Goal: Information Seeking & Learning: Learn about a topic

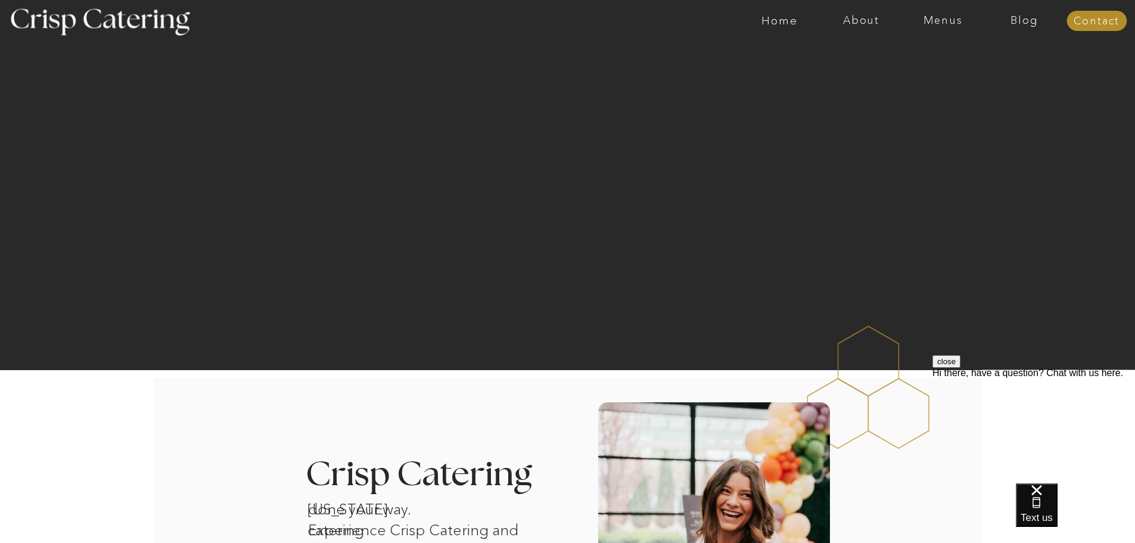
click at [960, 367] on button "close" at bounding box center [946, 361] width 28 height 13
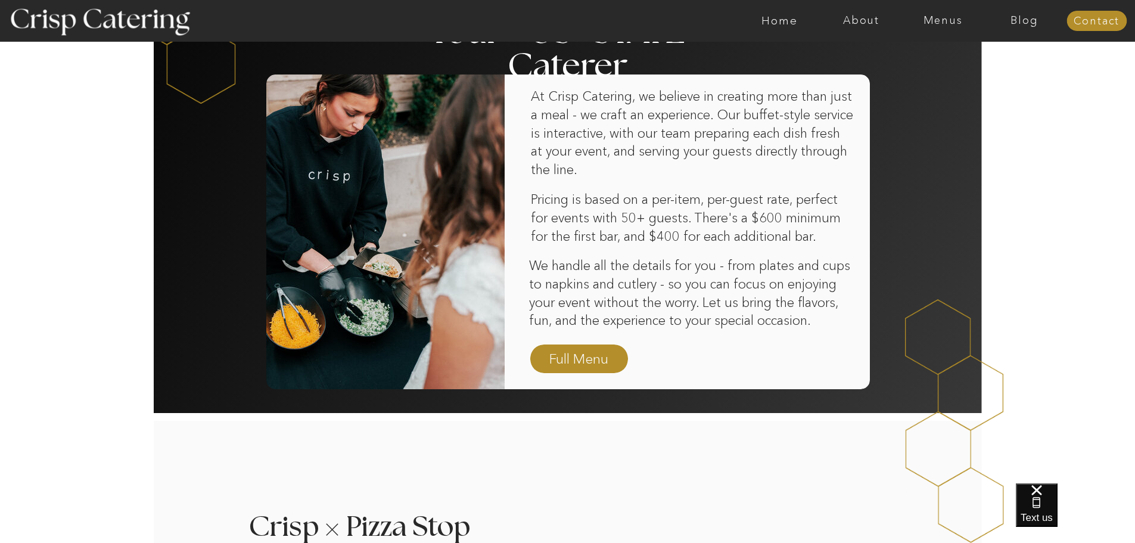
scroll to position [715, 0]
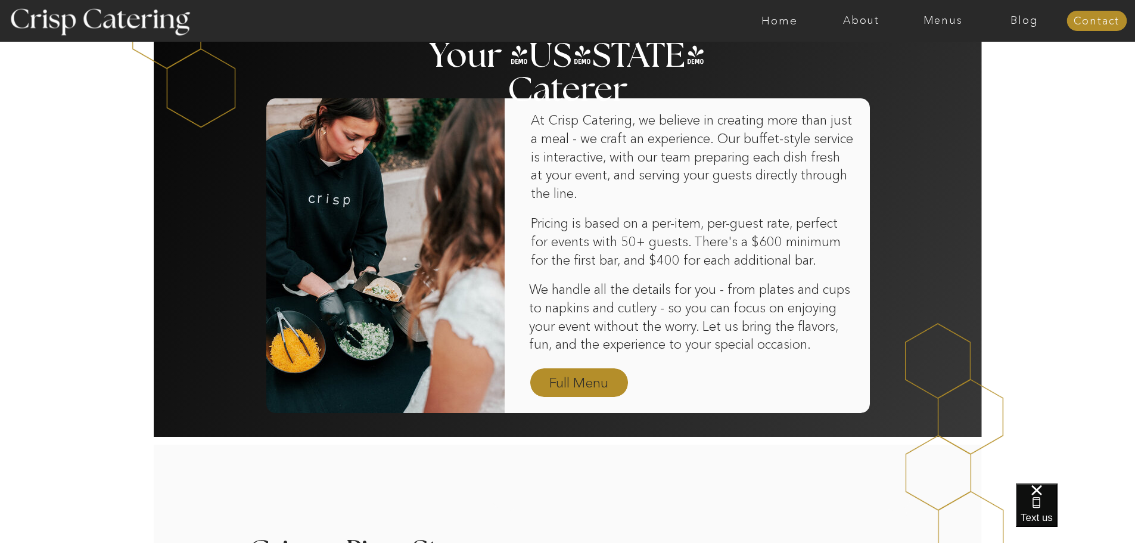
click at [579, 381] on nav "Full Menu" at bounding box center [578, 383] width 69 height 21
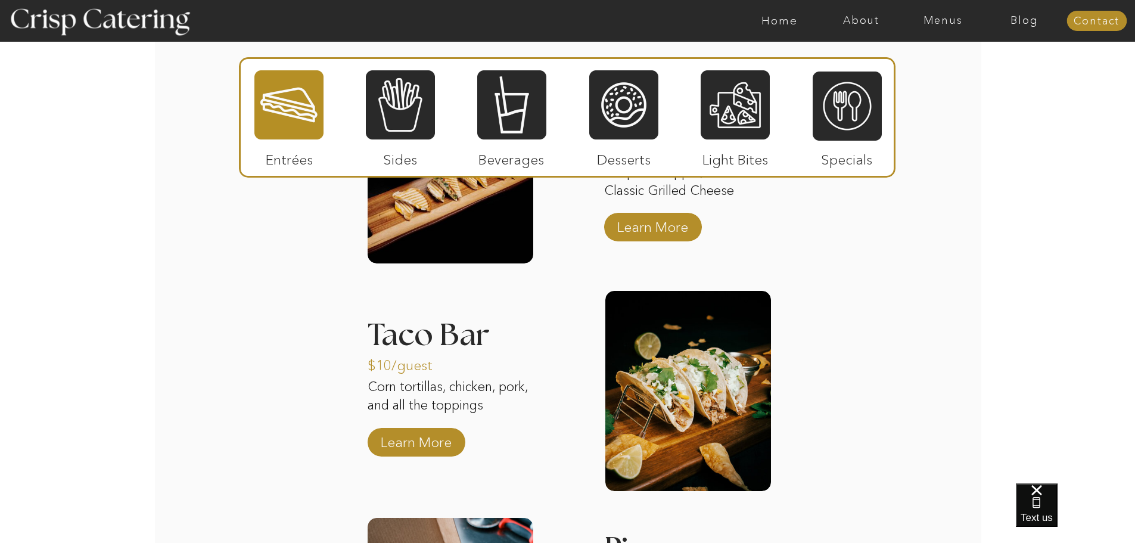
scroll to position [1276, 0]
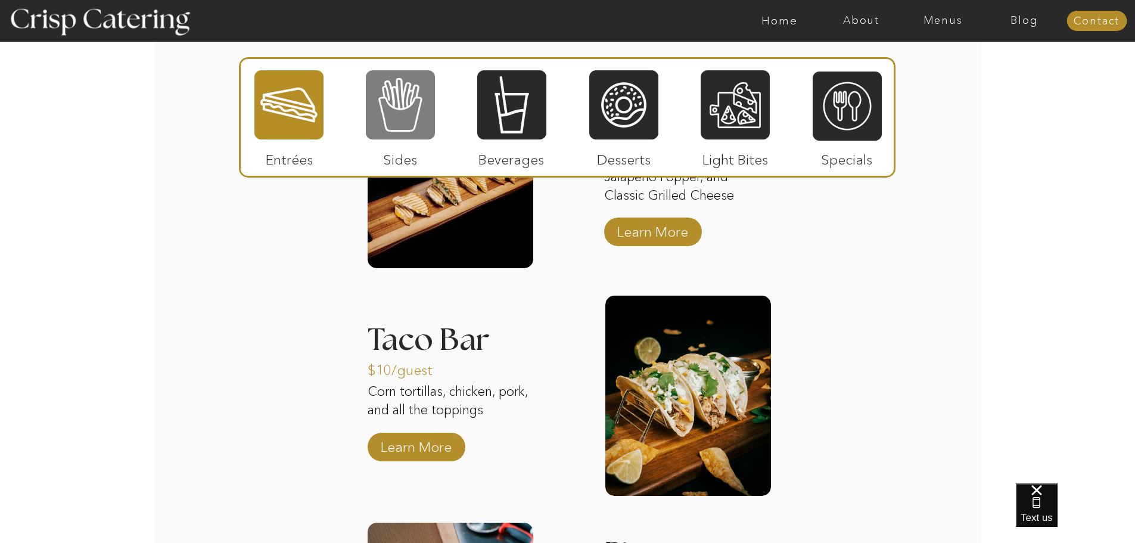
click at [411, 111] on div at bounding box center [400, 104] width 69 height 71
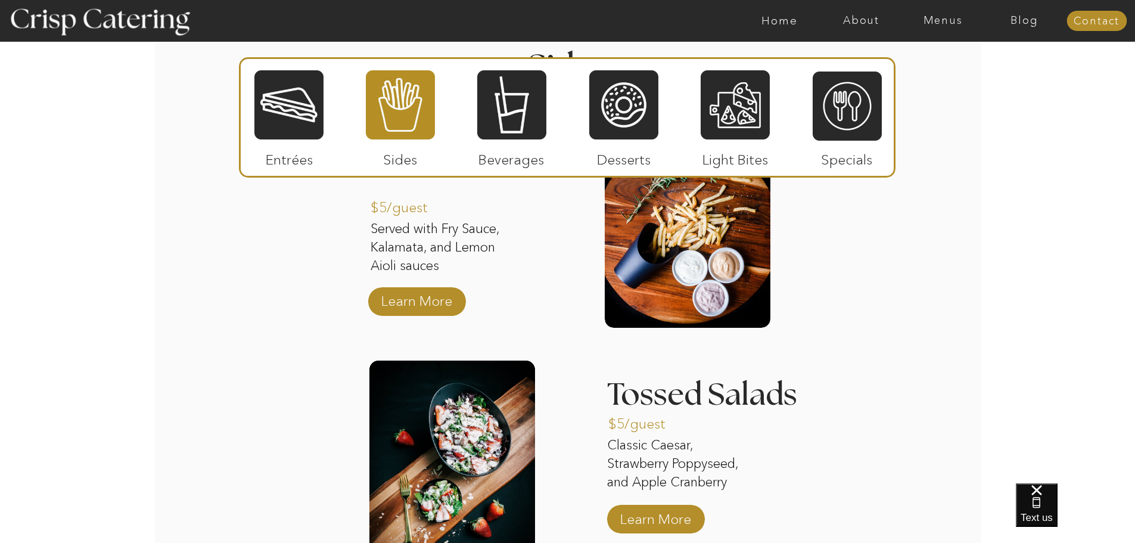
scroll to position [1216, 0]
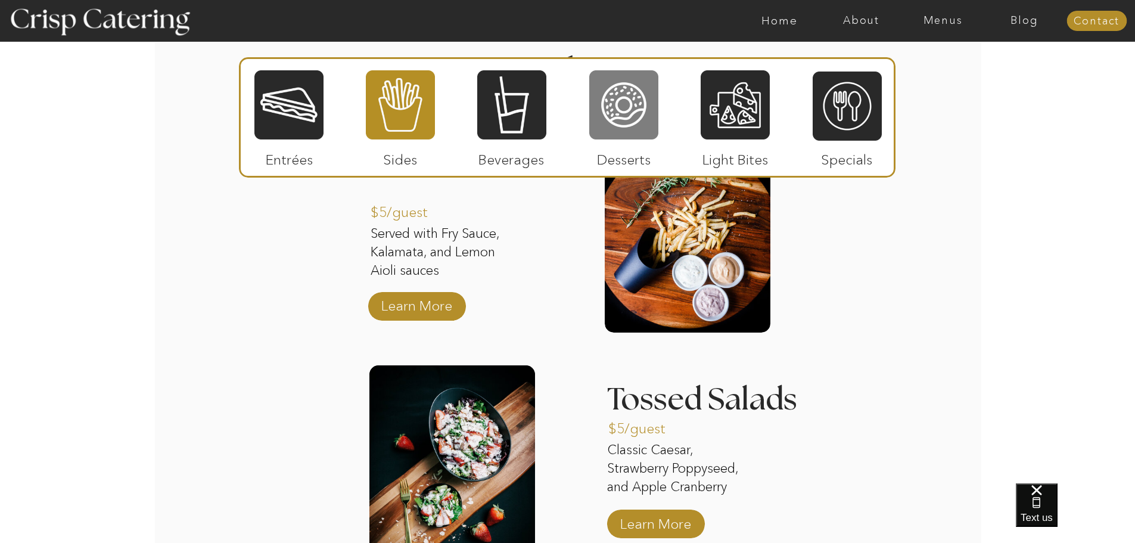
click at [617, 111] on div at bounding box center [623, 104] width 69 height 71
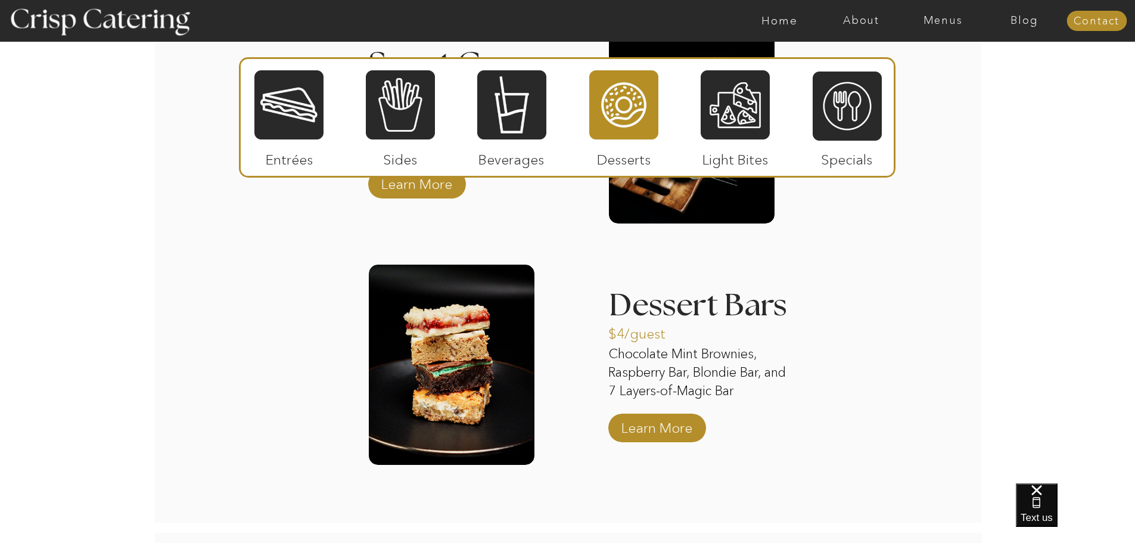
scroll to position [1276, 0]
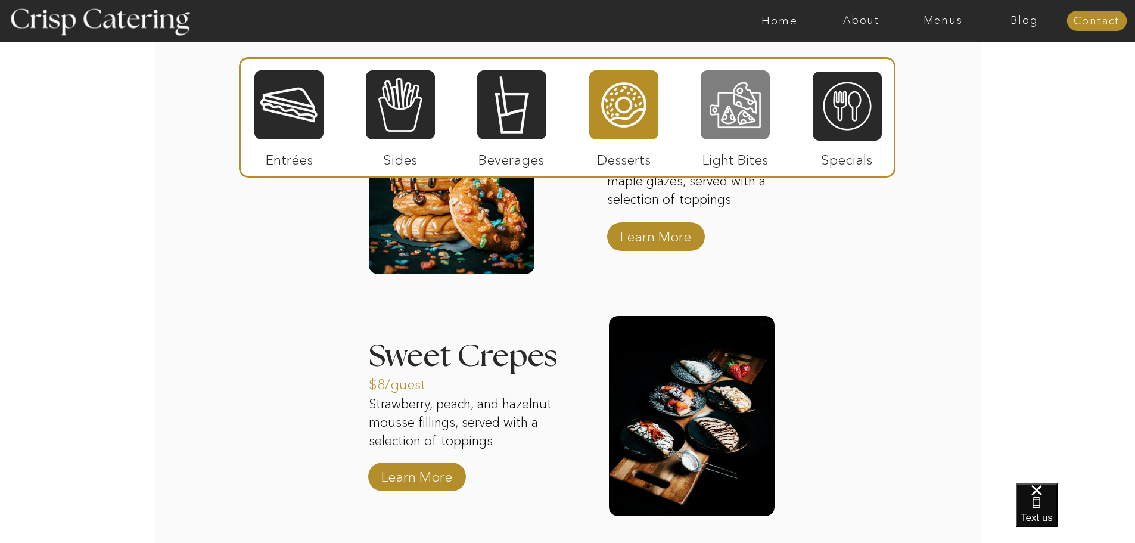
click at [737, 128] on div at bounding box center [734, 104] width 69 height 71
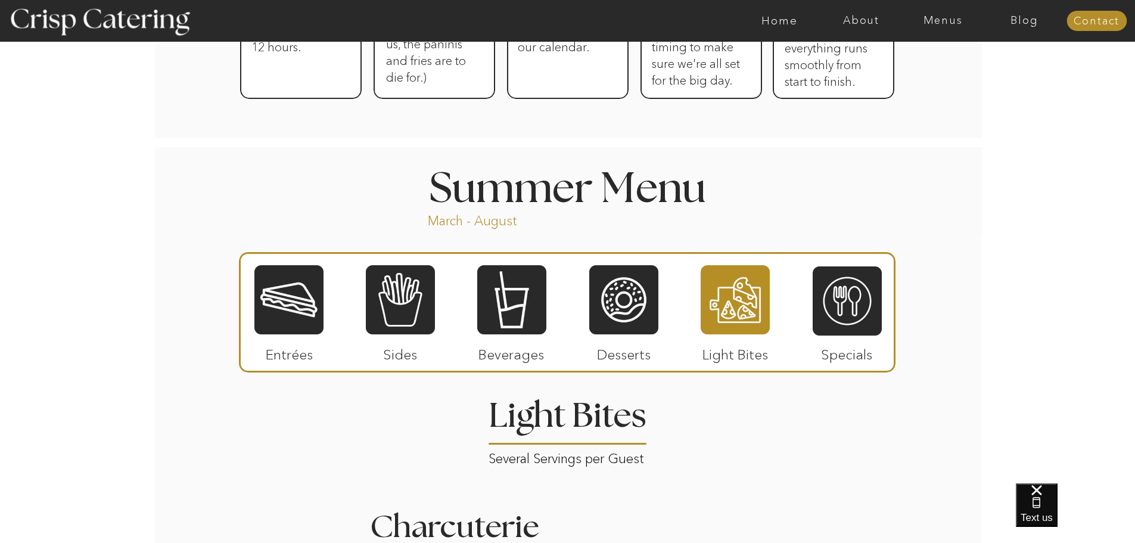
scroll to position [799, 0]
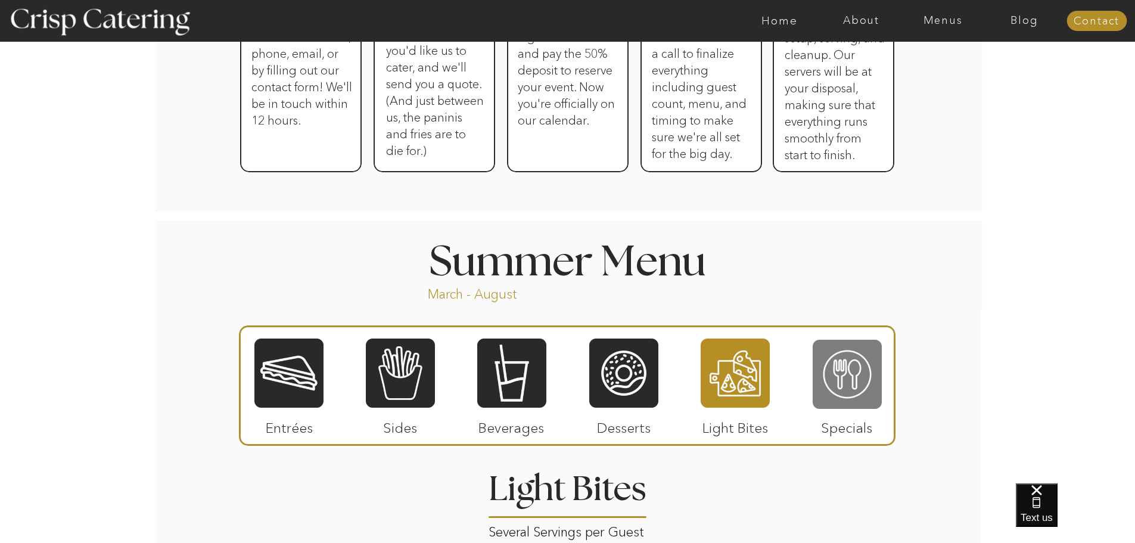
click at [847, 365] on div at bounding box center [846, 373] width 69 height 71
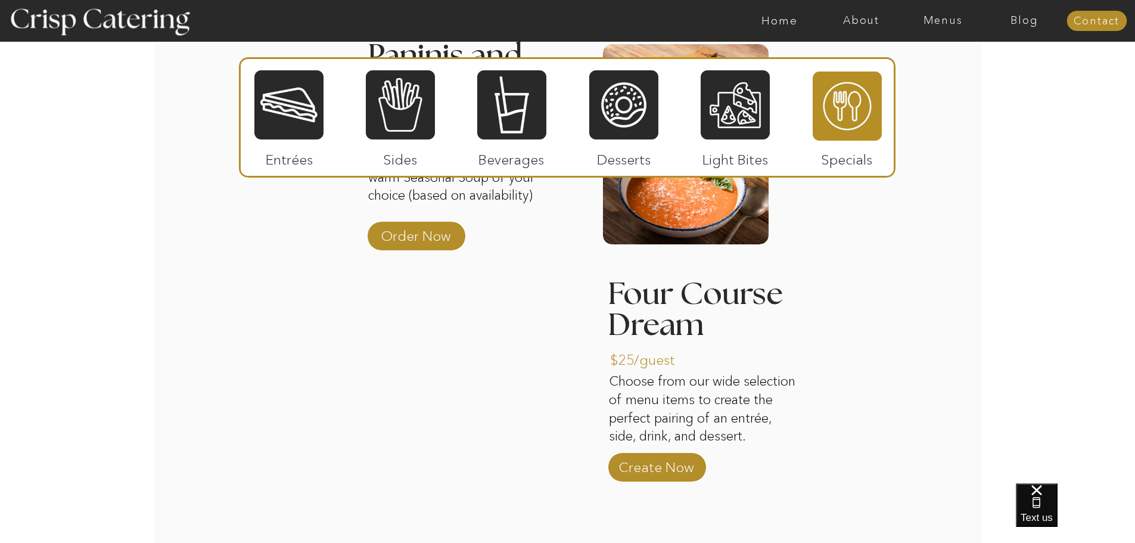
scroll to position [1335, 0]
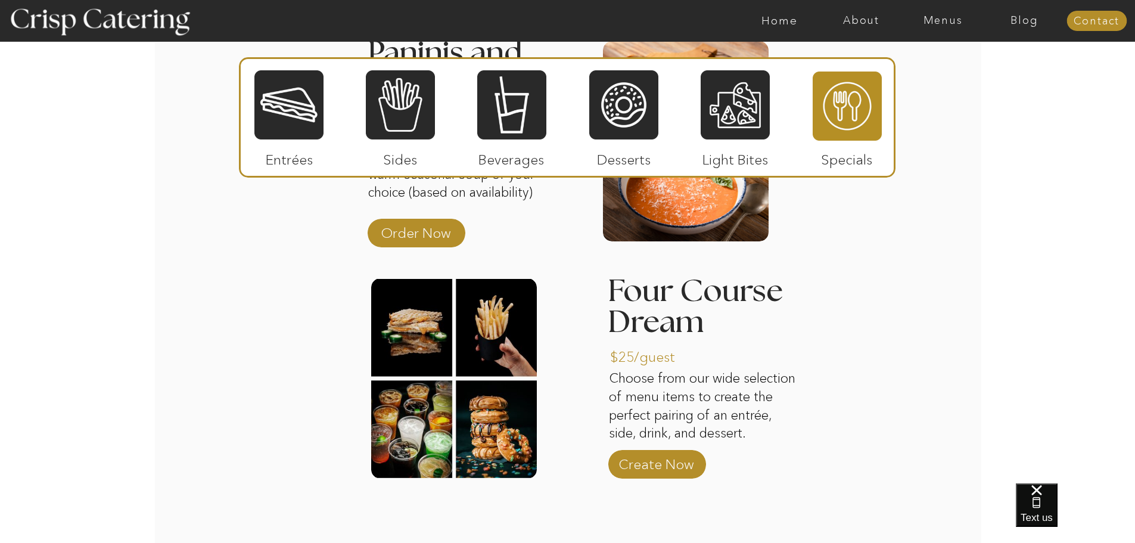
click at [938, 336] on div "About Home Menus Contact Blog About Crisp Crisp Cares Reviews faq About Home Me…" at bounding box center [567, 53] width 1135 height 2777
click at [634, 123] on div at bounding box center [623, 104] width 69 height 71
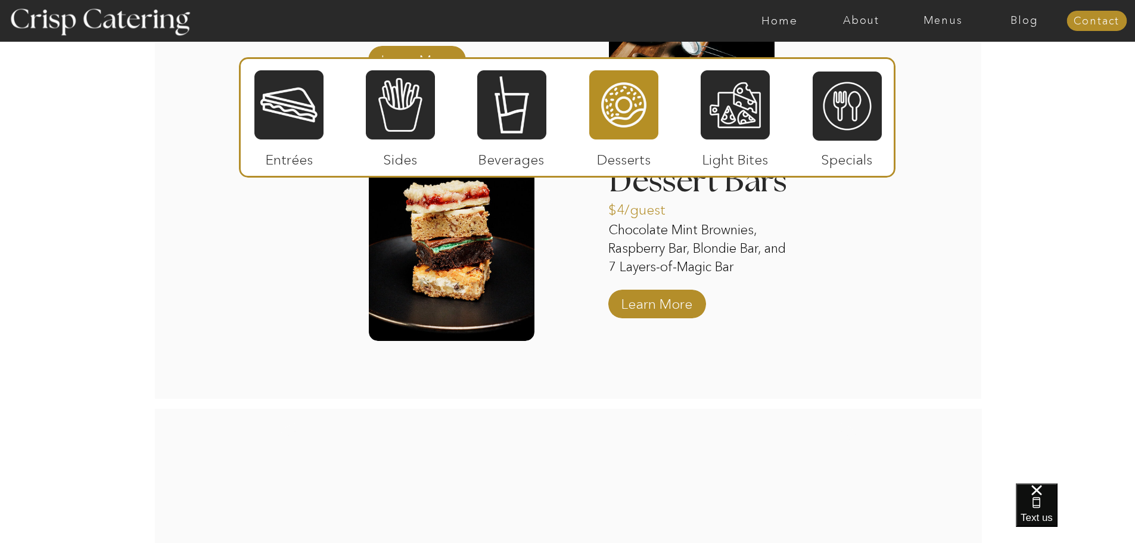
scroll to position [1693, 0]
click at [679, 304] on p "Learn More" at bounding box center [656, 300] width 79 height 35
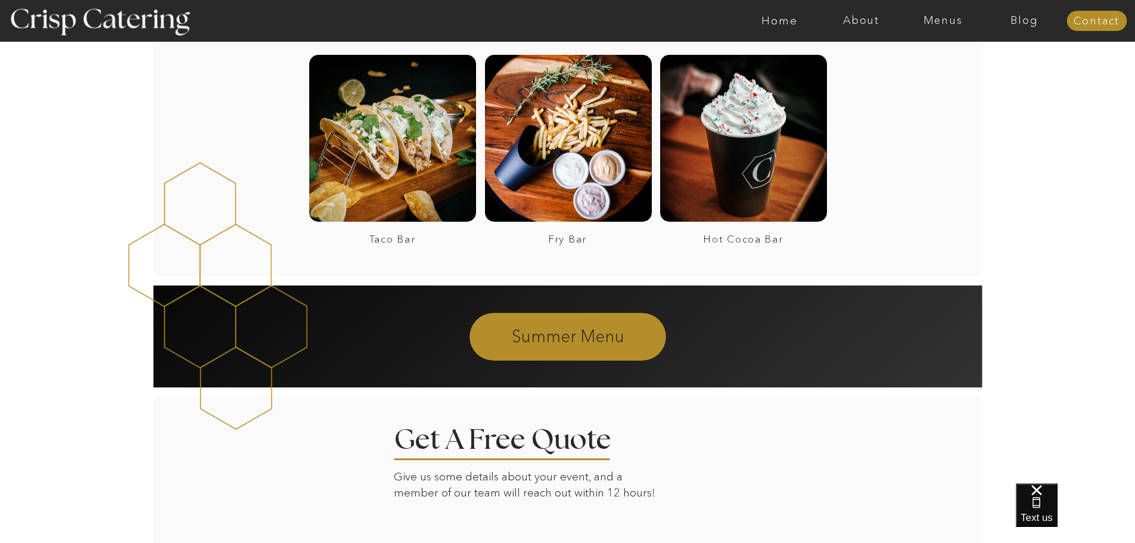
scroll to position [1310, 0]
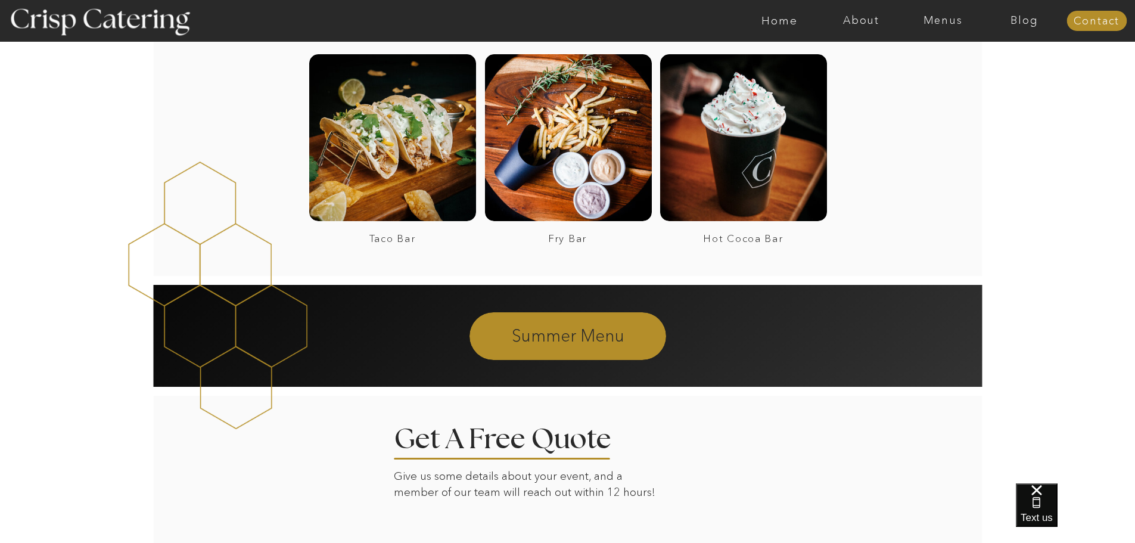
click at [600, 339] on p "Summer Menu" at bounding box center [567, 334] width 323 height 21
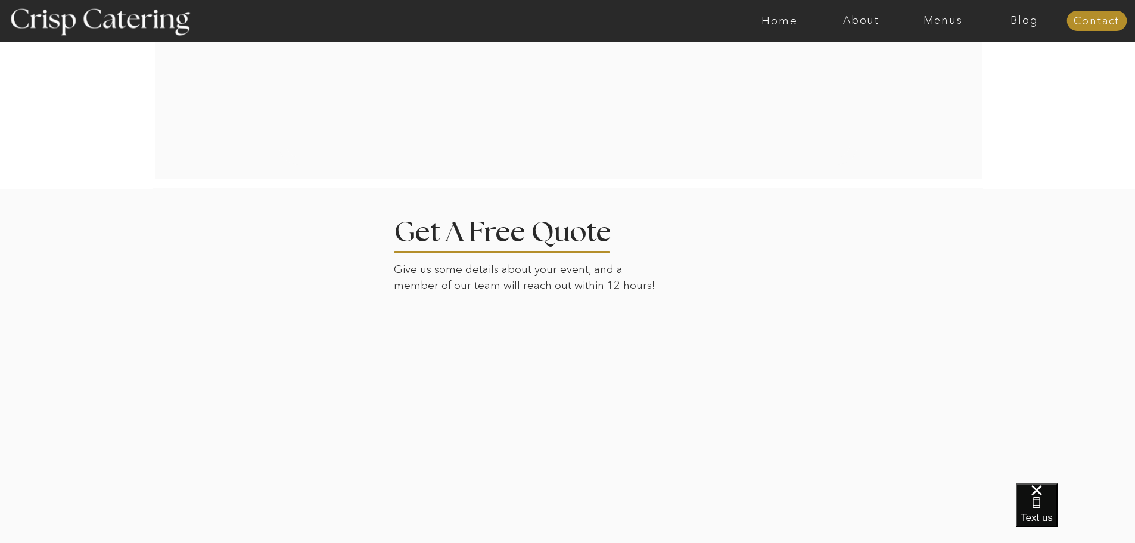
scroll to position [2323, 0]
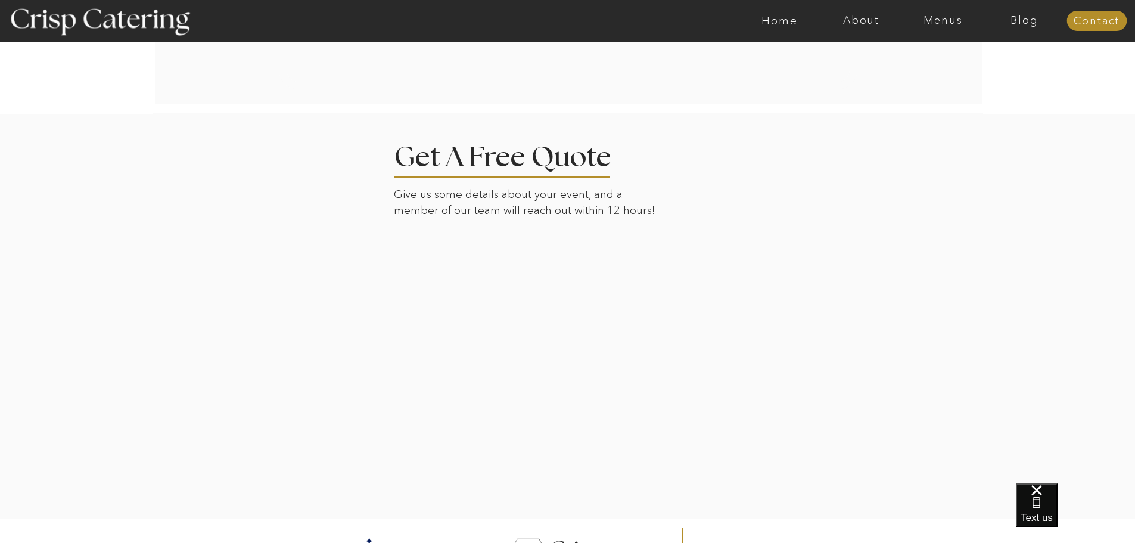
click at [791, 403] on div at bounding box center [568, 316] width 830 height 406
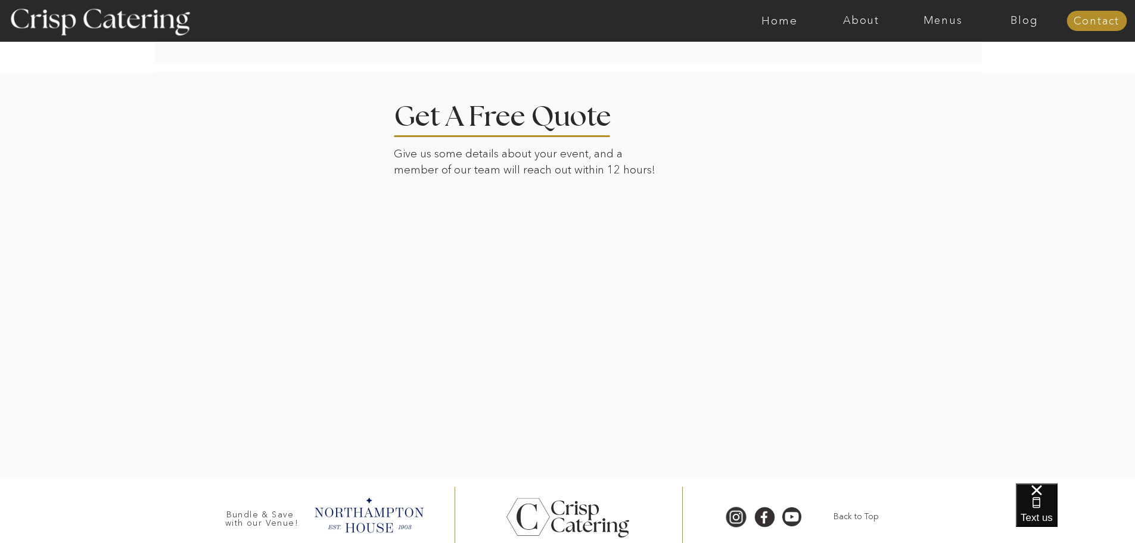
scroll to position [2382, 0]
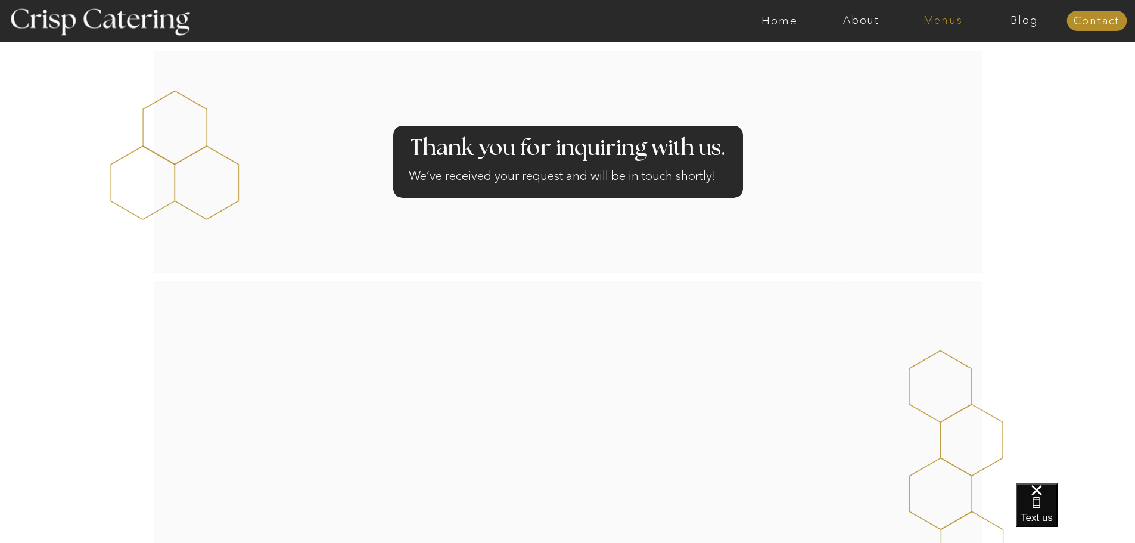
click at [938, 24] on nav "Menus" at bounding box center [943, 21] width 82 height 12
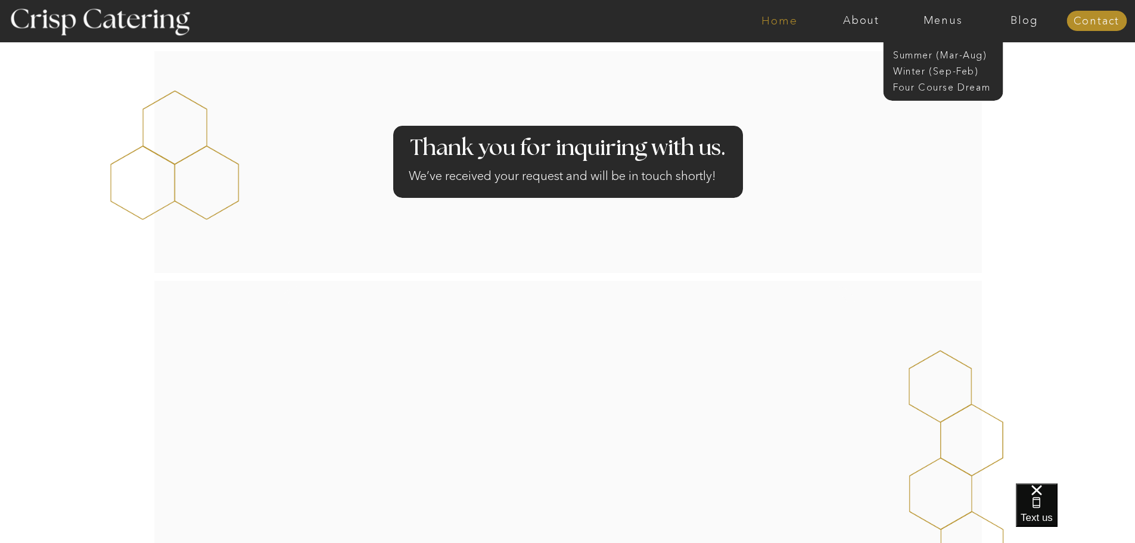
click at [778, 23] on nav "Home" at bounding box center [779, 21] width 82 height 12
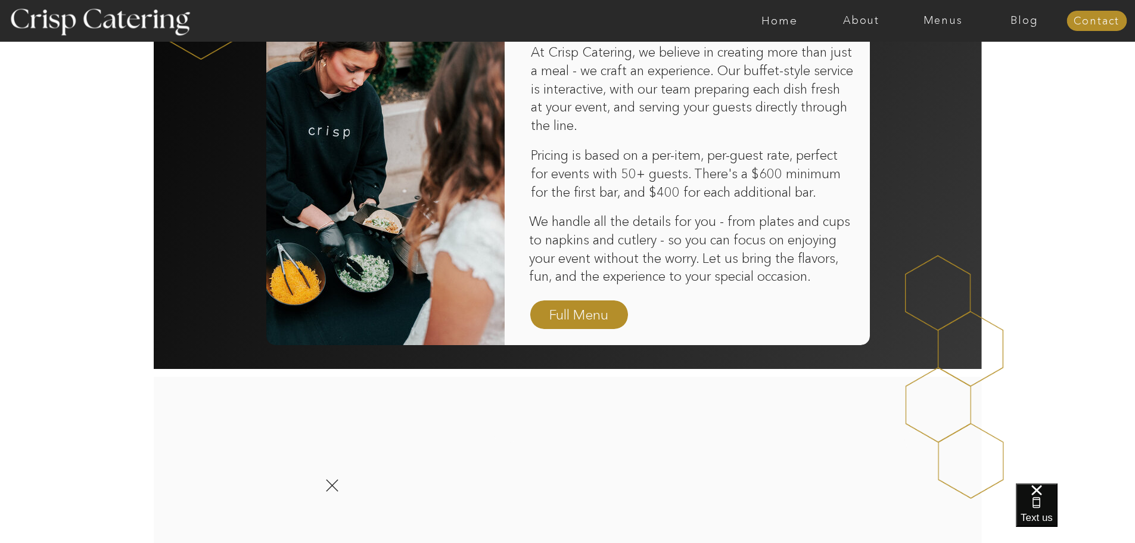
scroll to position [953, 0]
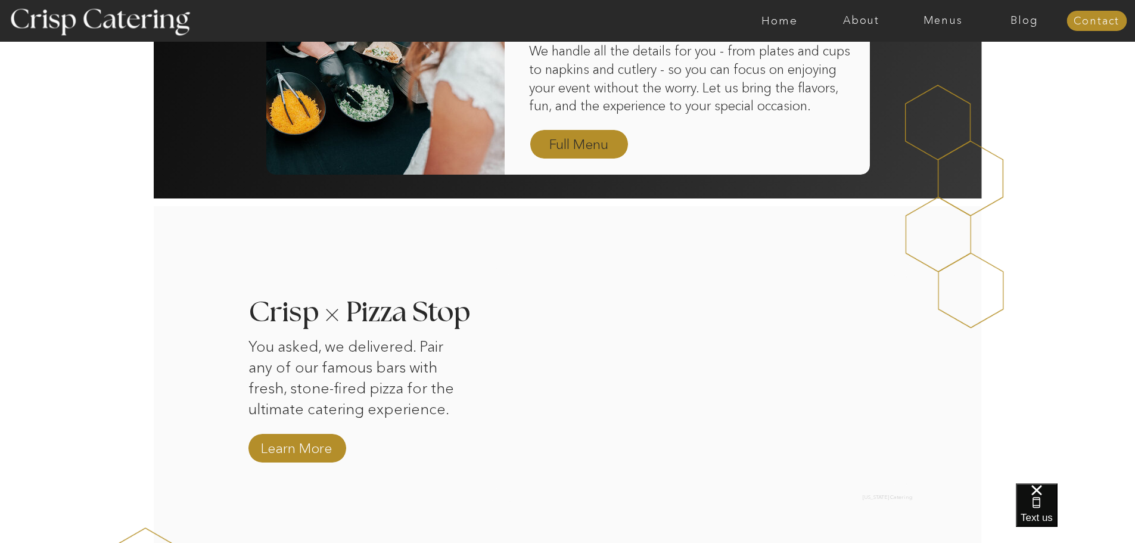
click at [584, 148] on nav "Full Menu" at bounding box center [578, 145] width 69 height 21
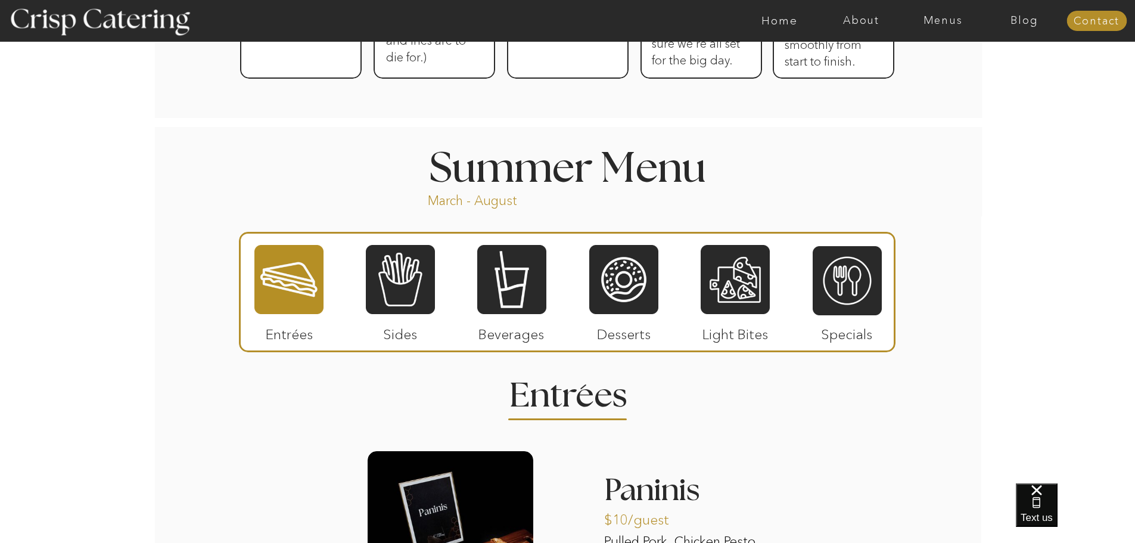
scroll to position [893, 0]
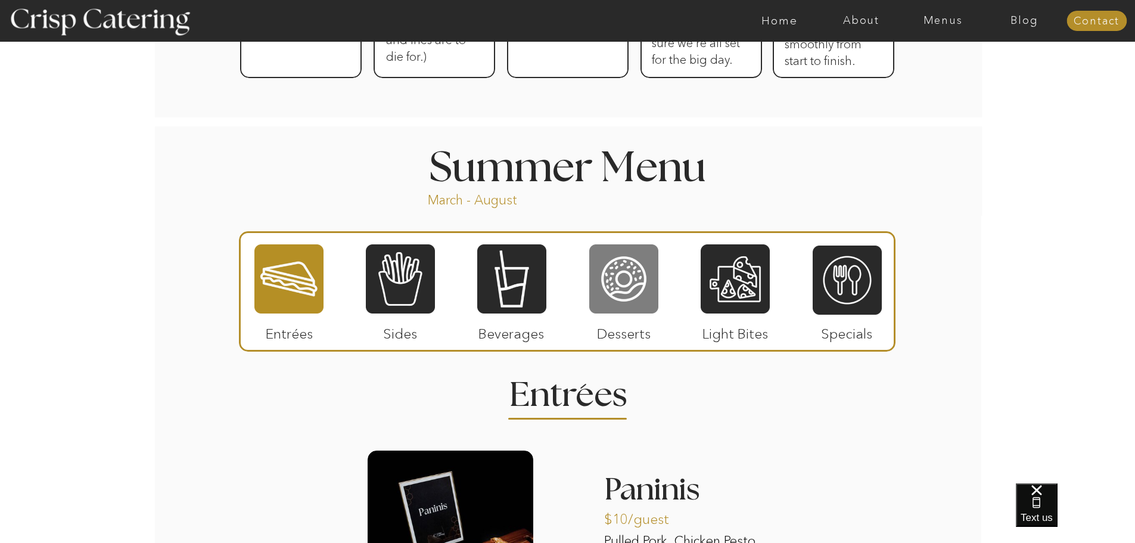
click at [614, 296] on div at bounding box center [623, 278] width 69 height 71
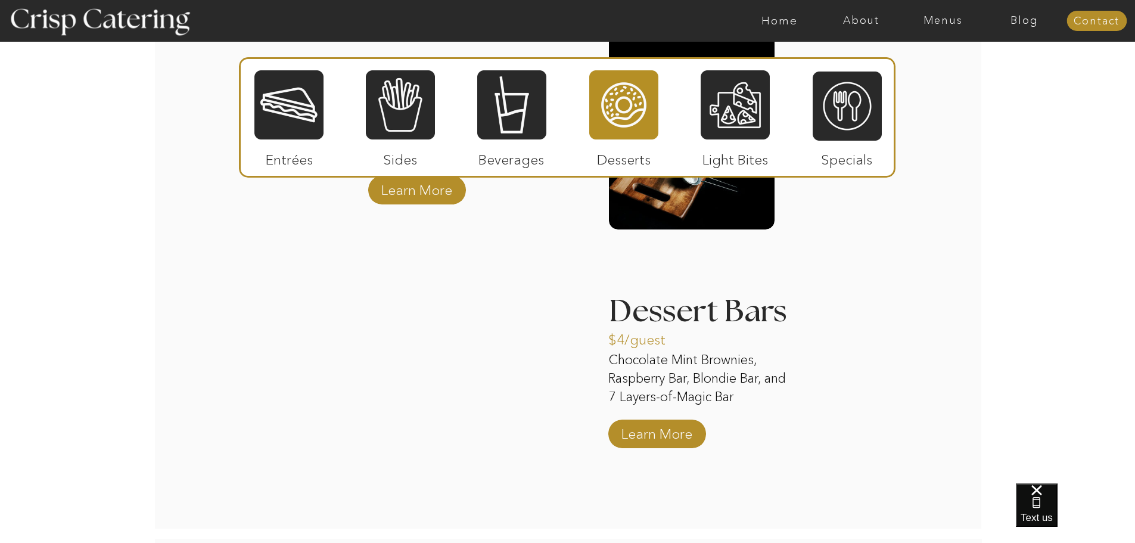
scroll to position [1548, 0]
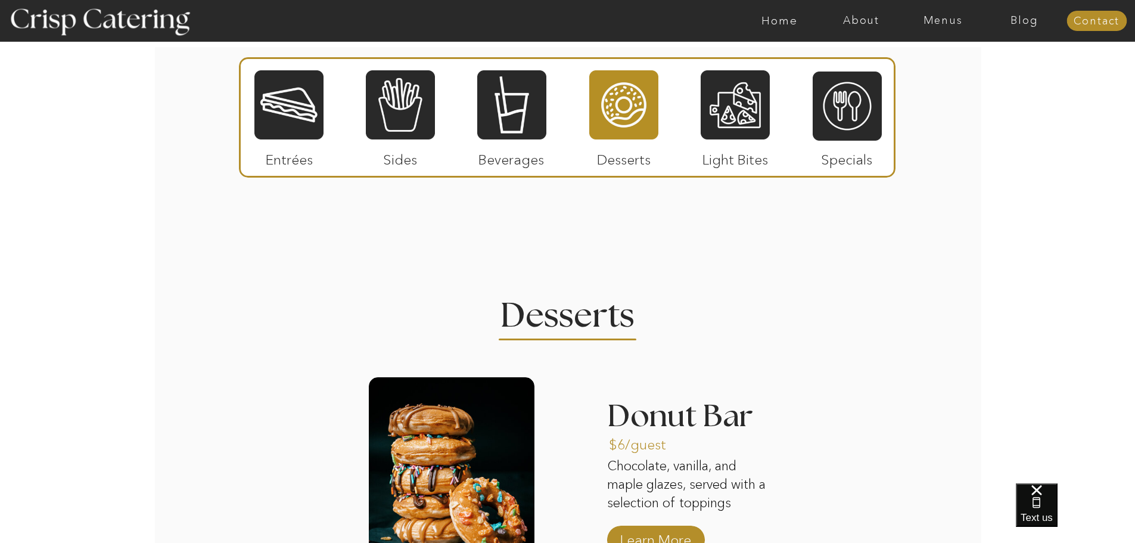
scroll to position [893, 0]
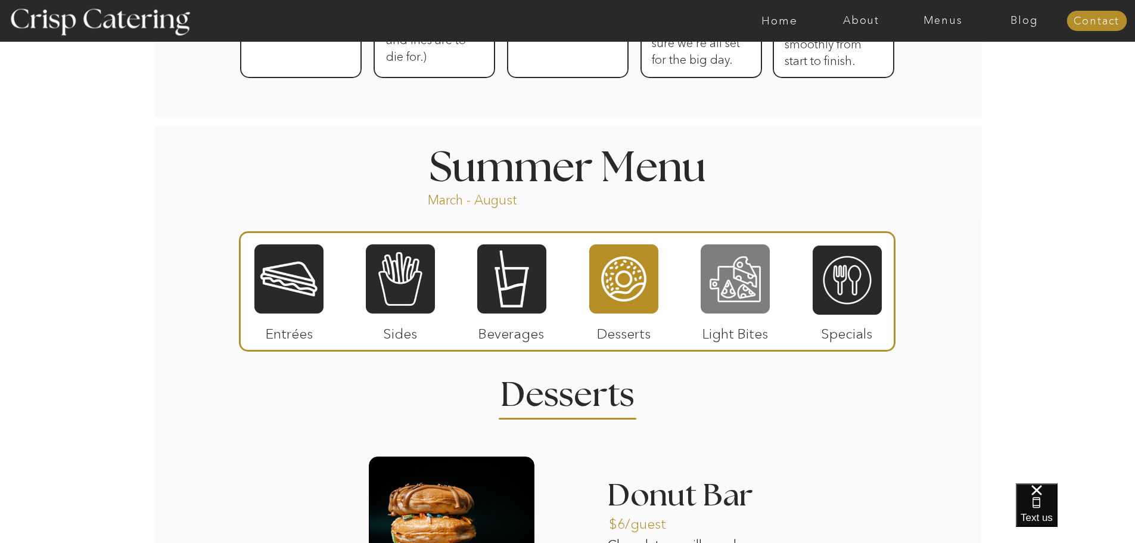
click at [733, 283] on div at bounding box center [734, 278] width 69 height 71
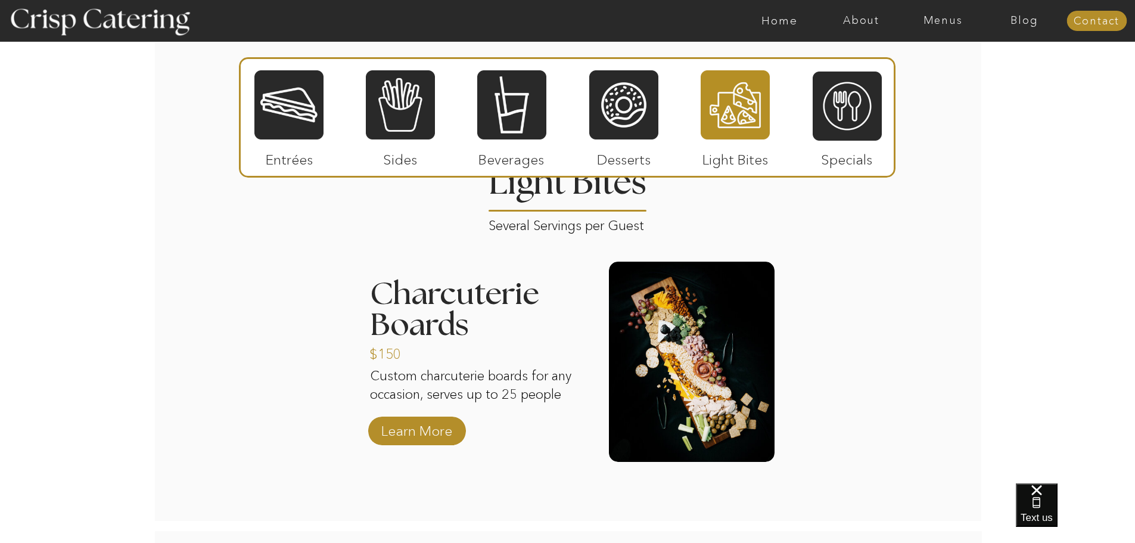
scroll to position [1191, 0]
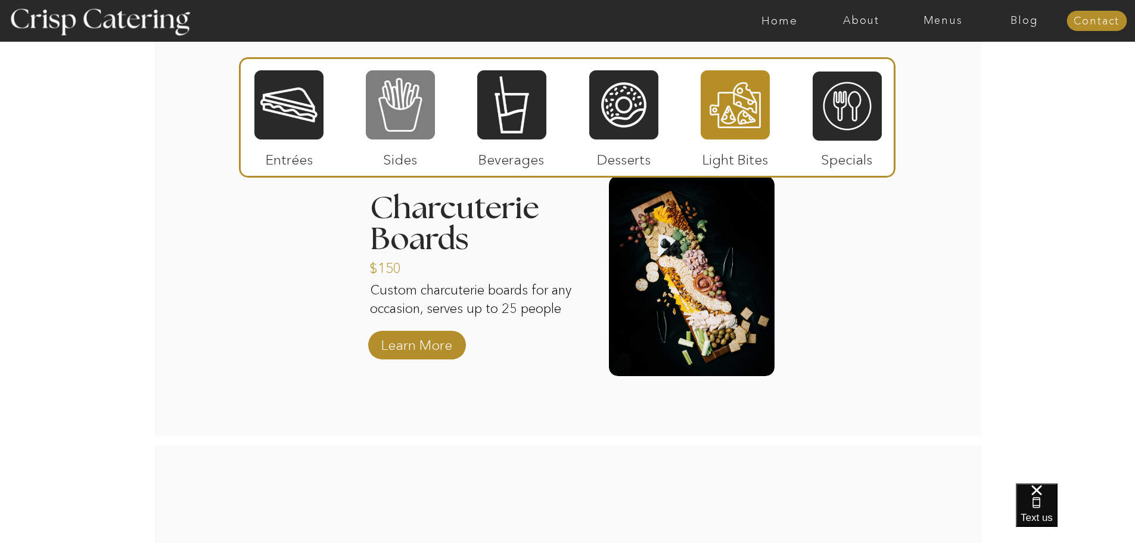
click at [415, 104] on div at bounding box center [400, 104] width 69 height 71
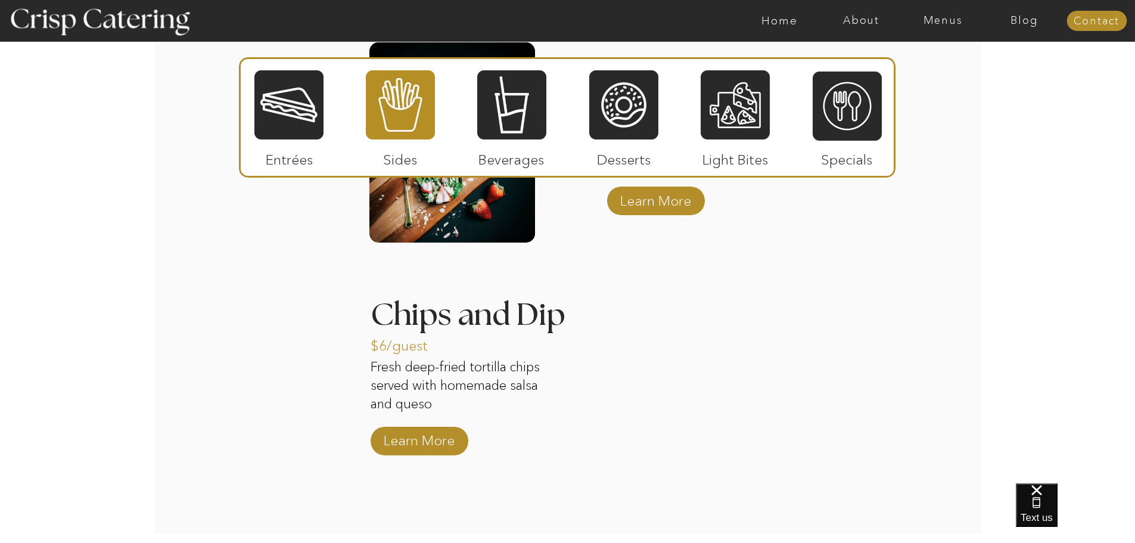
scroll to position [1251, 0]
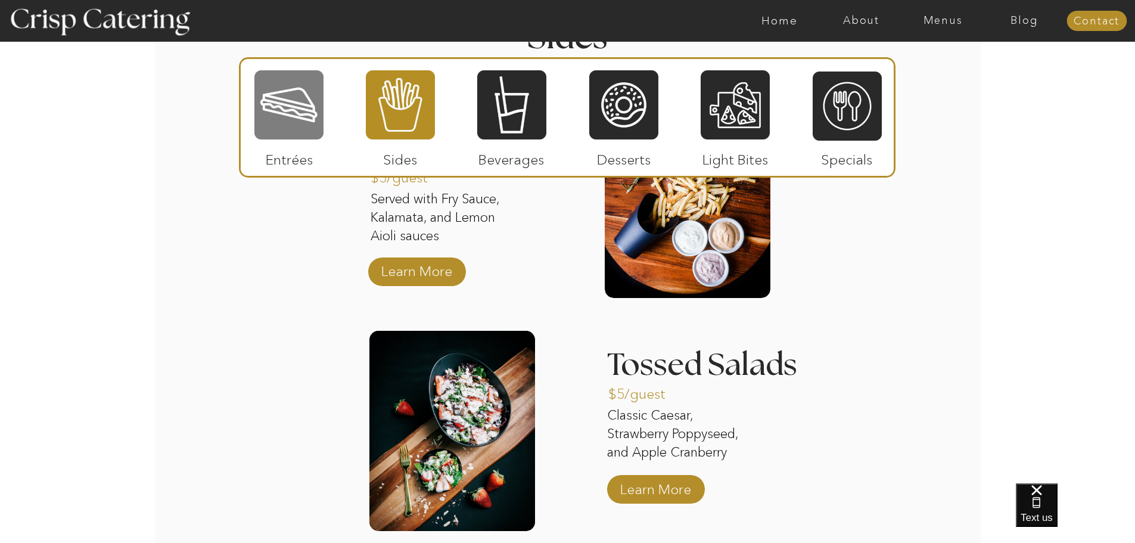
click at [300, 114] on div at bounding box center [288, 104] width 69 height 71
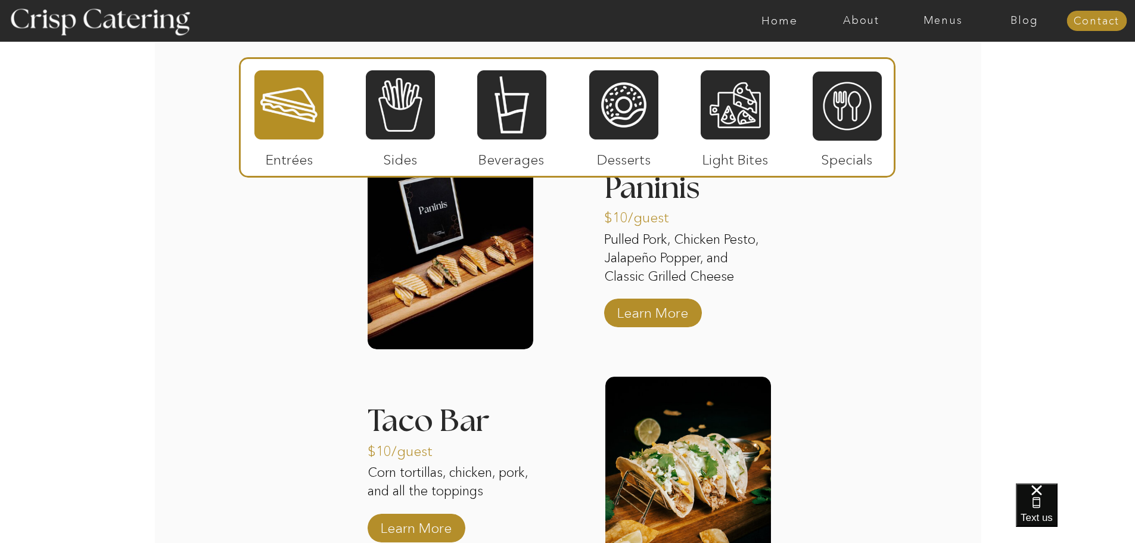
scroll to position [1216, 0]
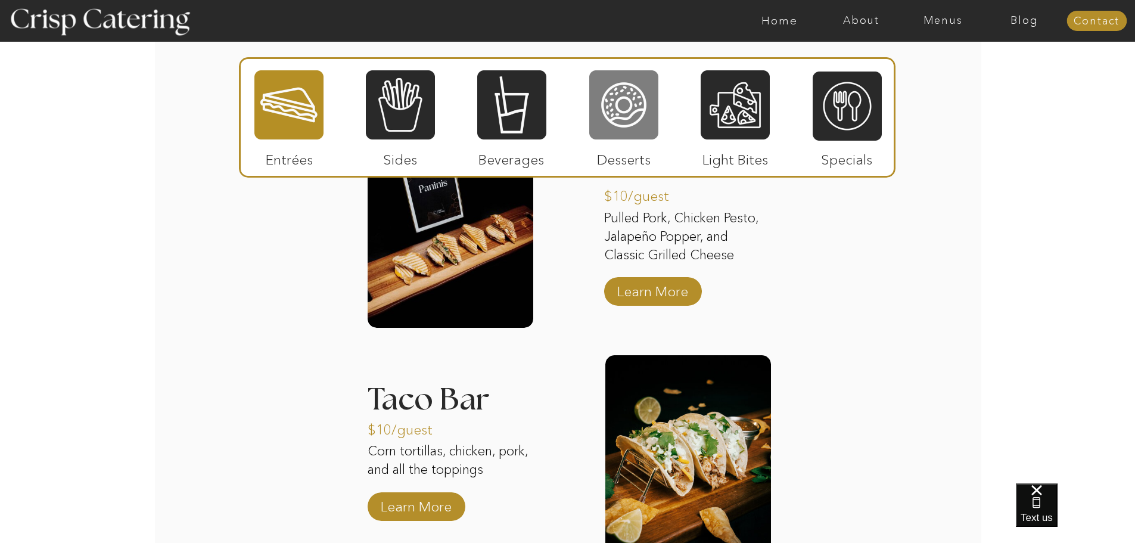
click at [617, 99] on div at bounding box center [623, 104] width 69 height 71
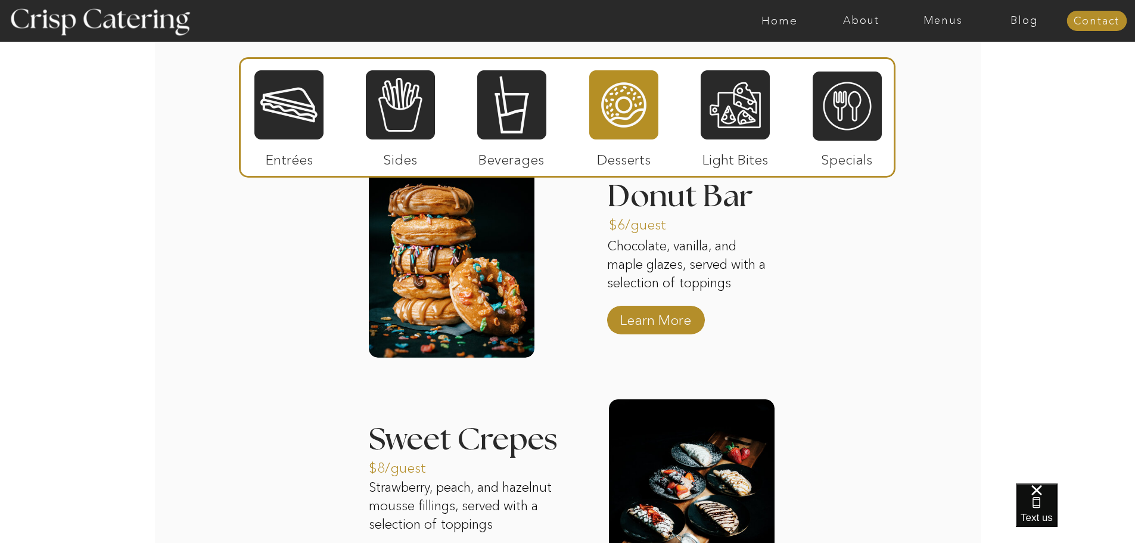
scroll to position [1133, 0]
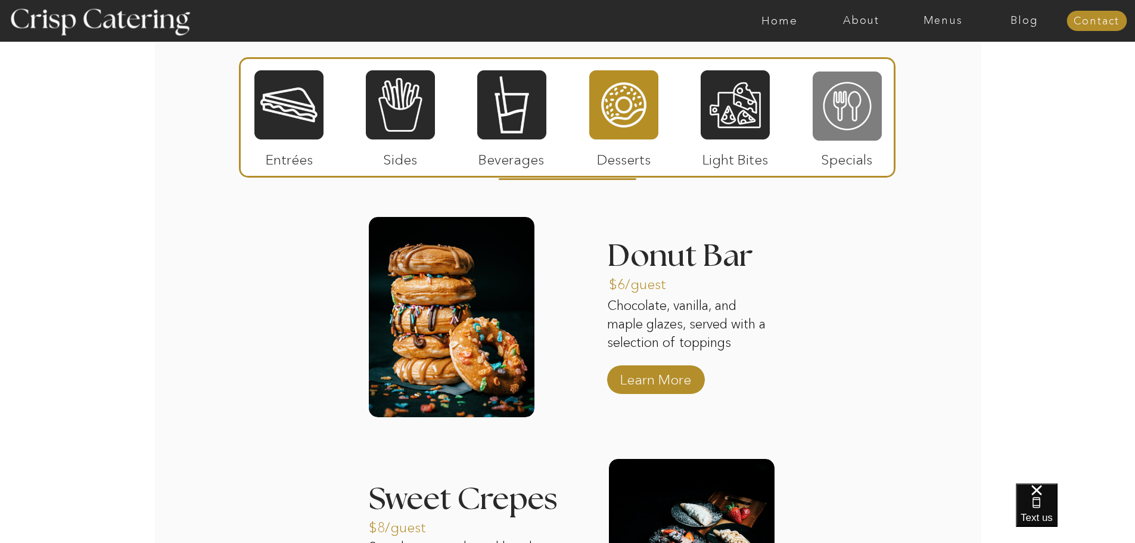
click at [845, 110] on div at bounding box center [846, 105] width 69 height 71
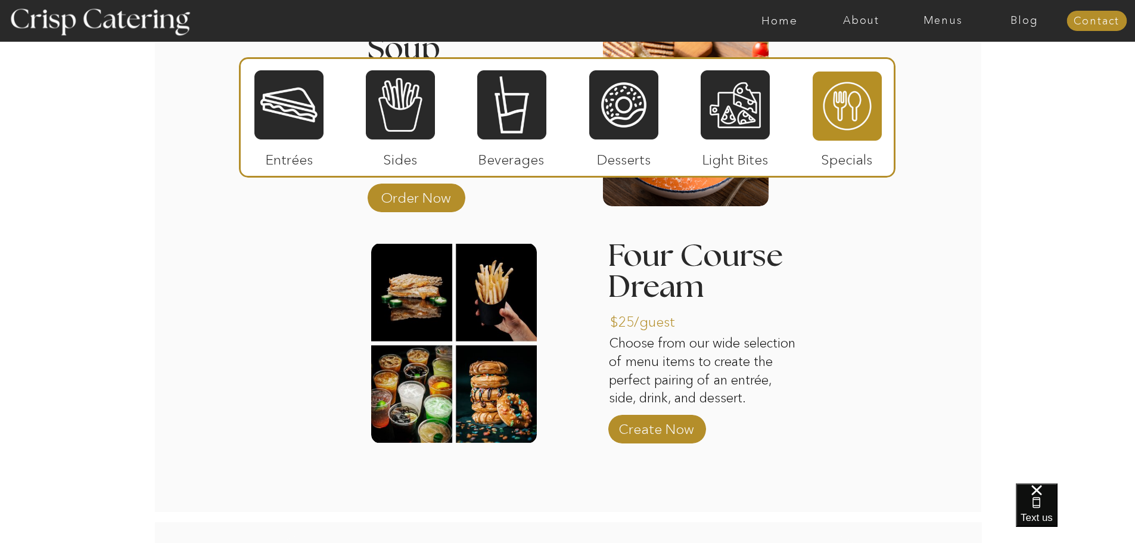
scroll to position [1371, 0]
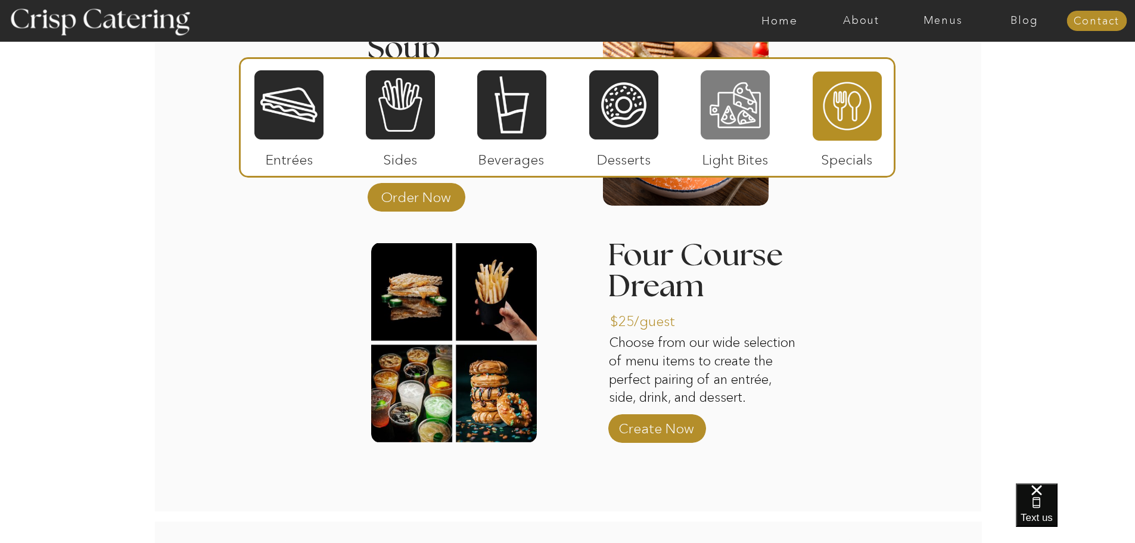
click at [728, 114] on div at bounding box center [734, 104] width 69 height 71
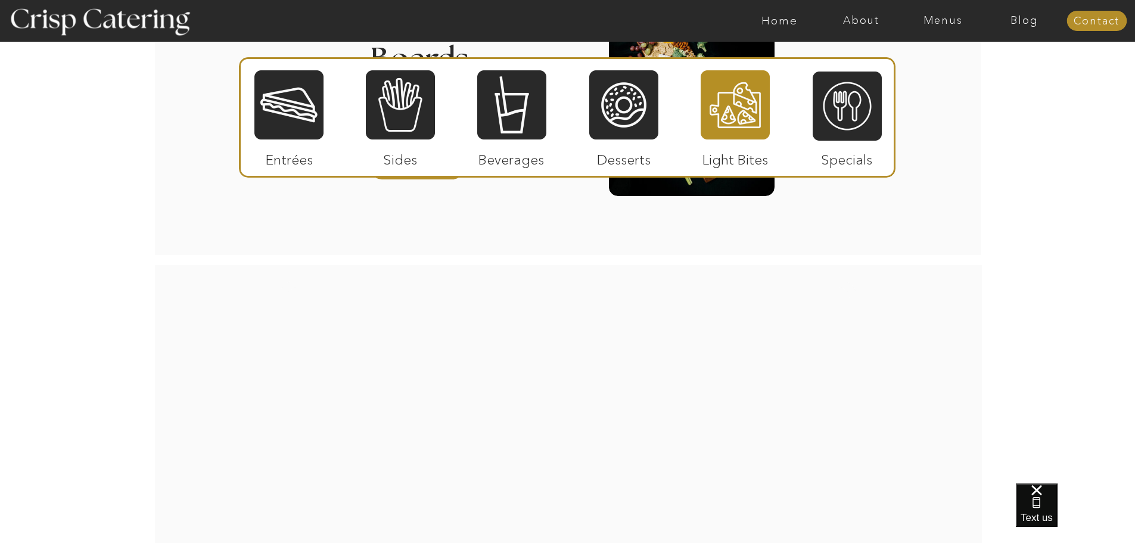
click at [731, 110] on div at bounding box center [734, 104] width 69 height 71
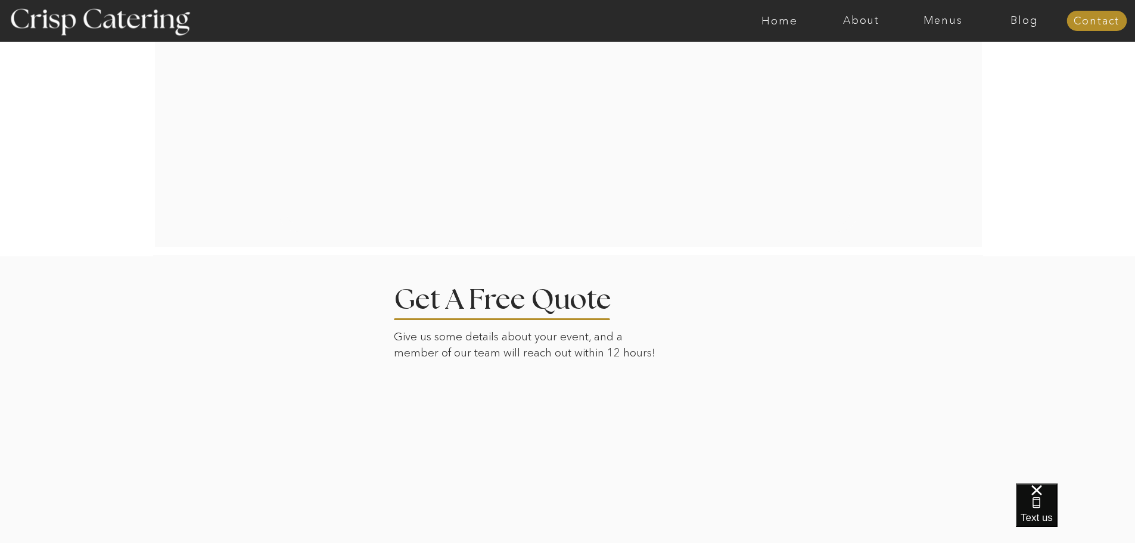
scroll to position [1550, 0]
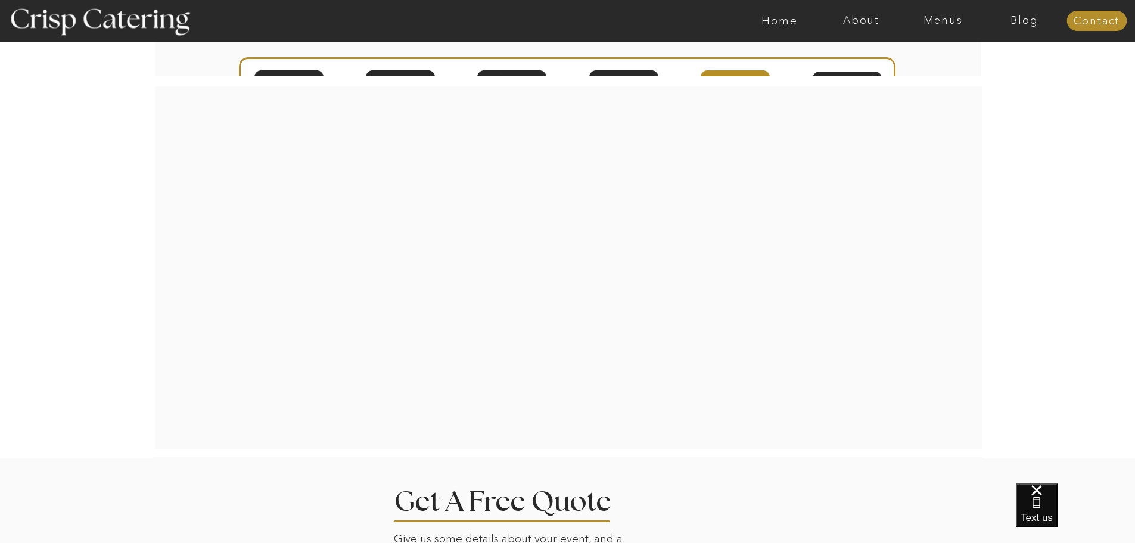
click at [818, 407] on div at bounding box center [568, 267] width 578 height 333
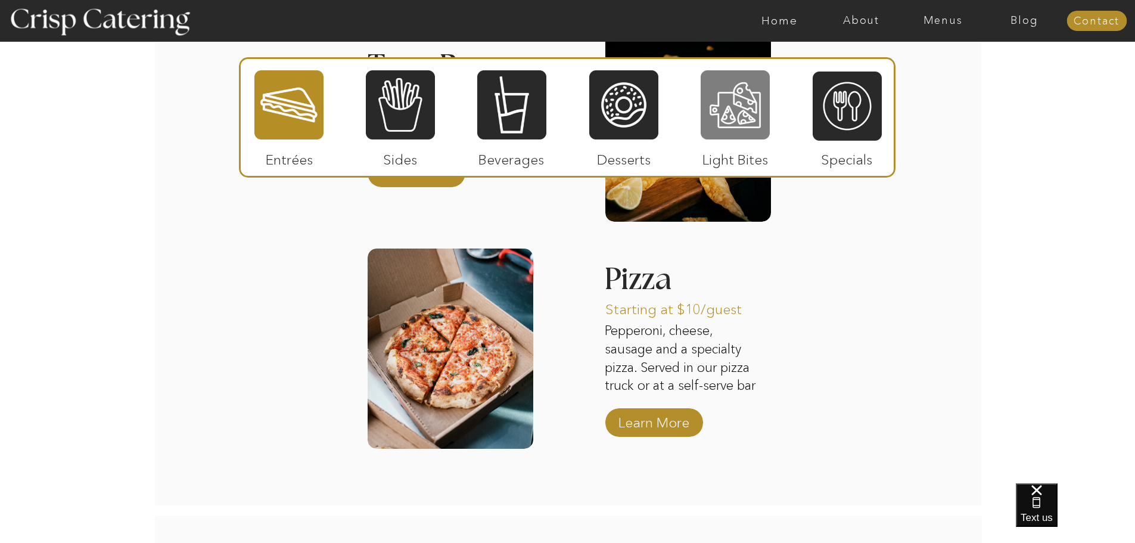
click at [714, 114] on div at bounding box center [734, 104] width 69 height 71
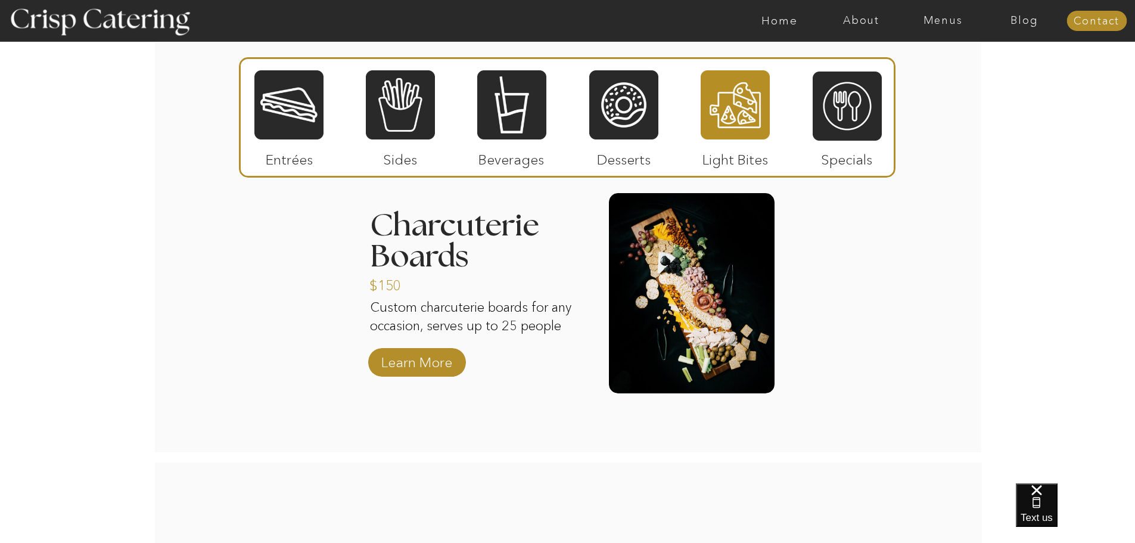
scroll to position [1145, 0]
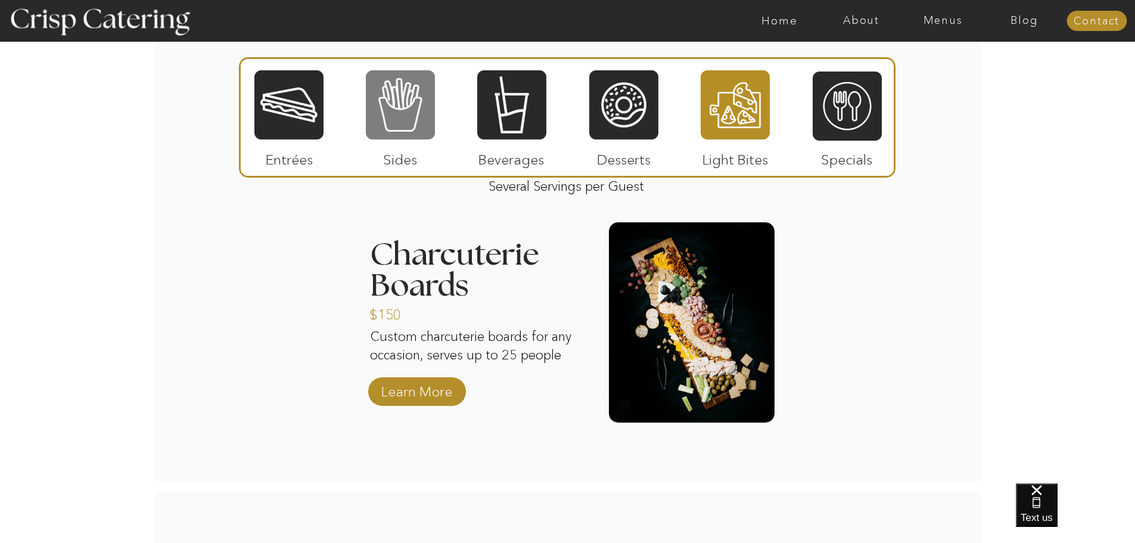
click at [404, 116] on div at bounding box center [400, 104] width 69 height 71
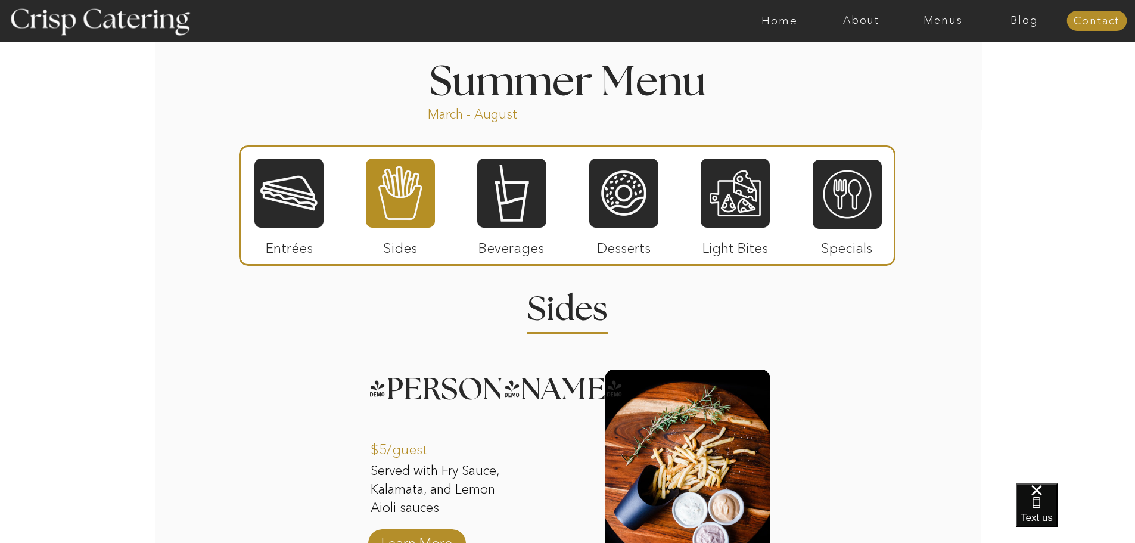
scroll to position [966, 0]
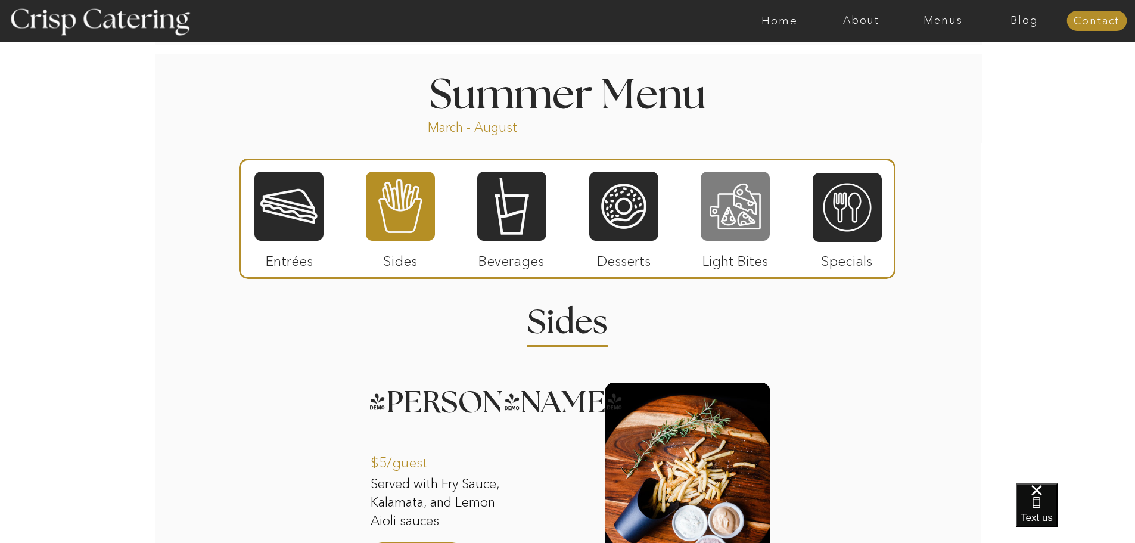
click at [740, 195] on div at bounding box center [734, 205] width 69 height 71
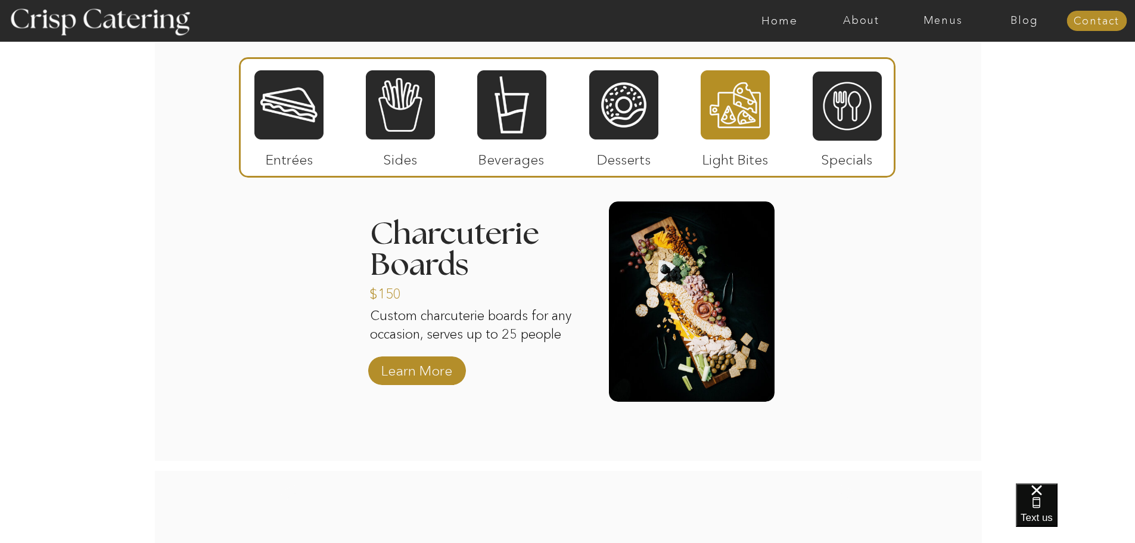
scroll to position [1145, 0]
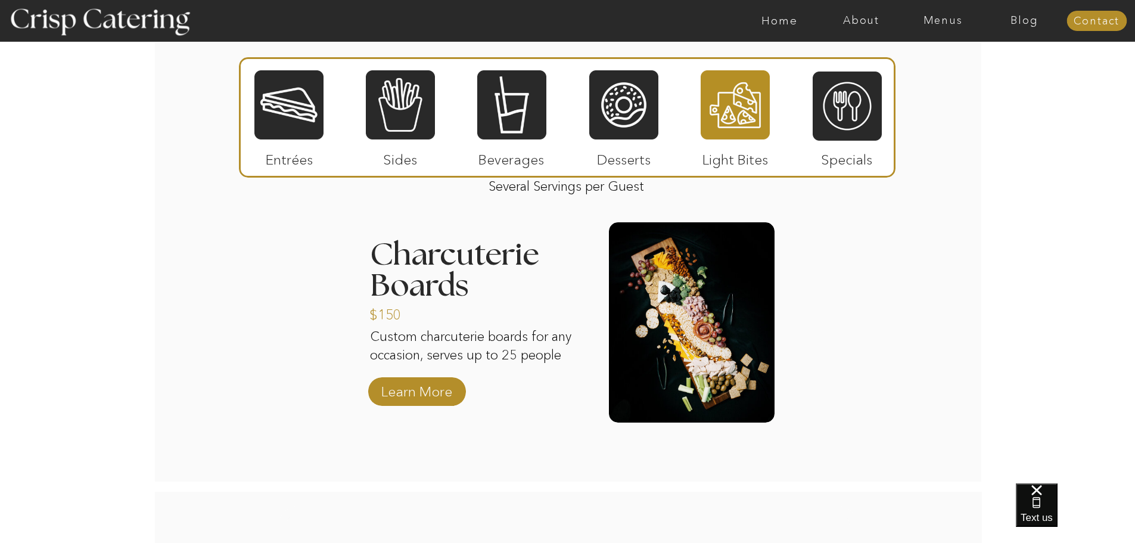
click at [704, 339] on div at bounding box center [692, 322] width 166 height 200
click at [423, 395] on p "Learn More" at bounding box center [416, 388] width 79 height 35
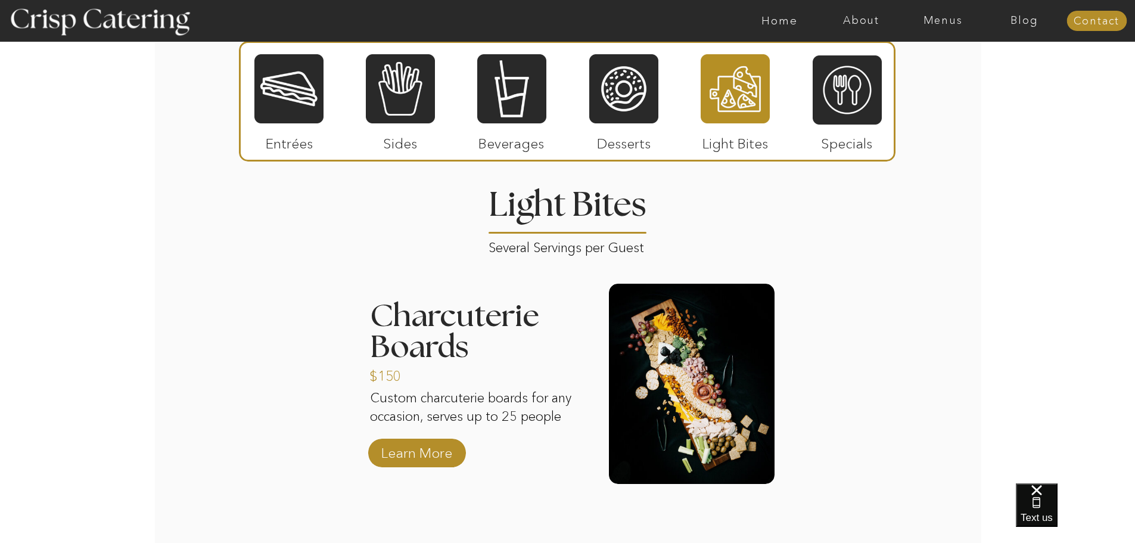
scroll to position [966, 0]
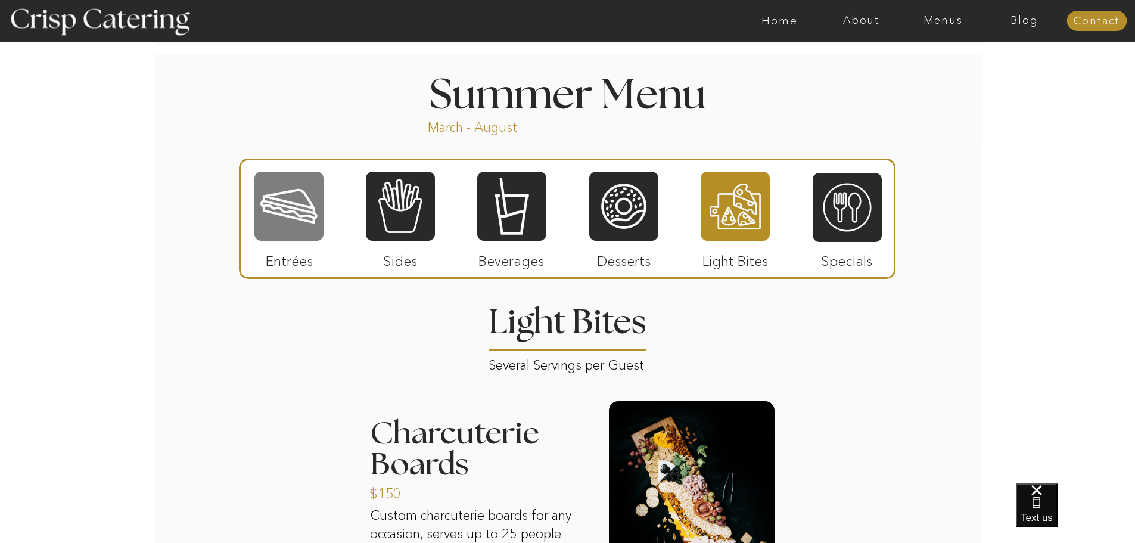
click at [280, 210] on div at bounding box center [288, 205] width 69 height 71
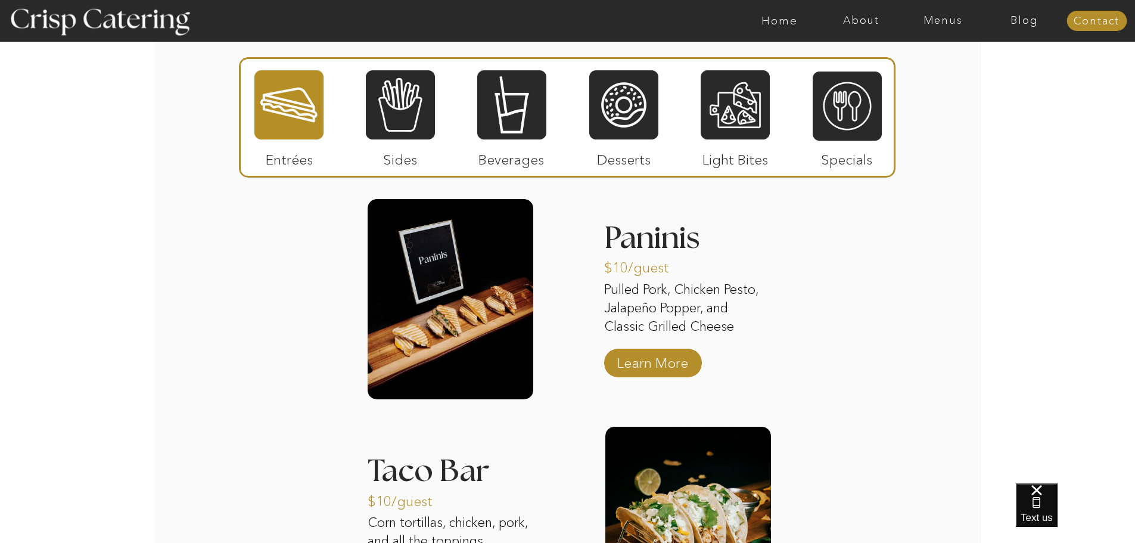
scroll to position [1085, 0]
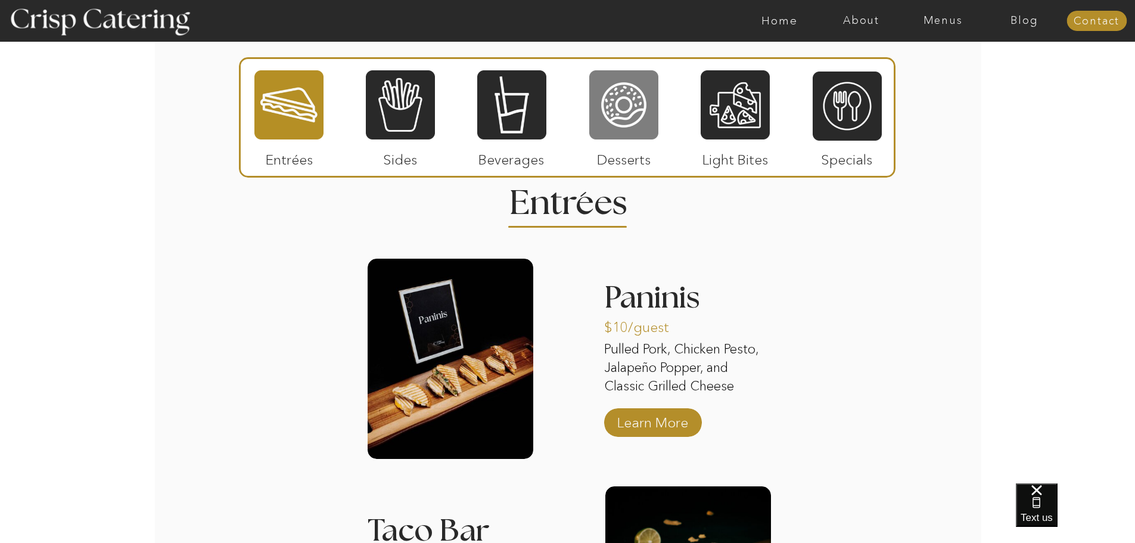
click at [625, 126] on div at bounding box center [623, 104] width 69 height 71
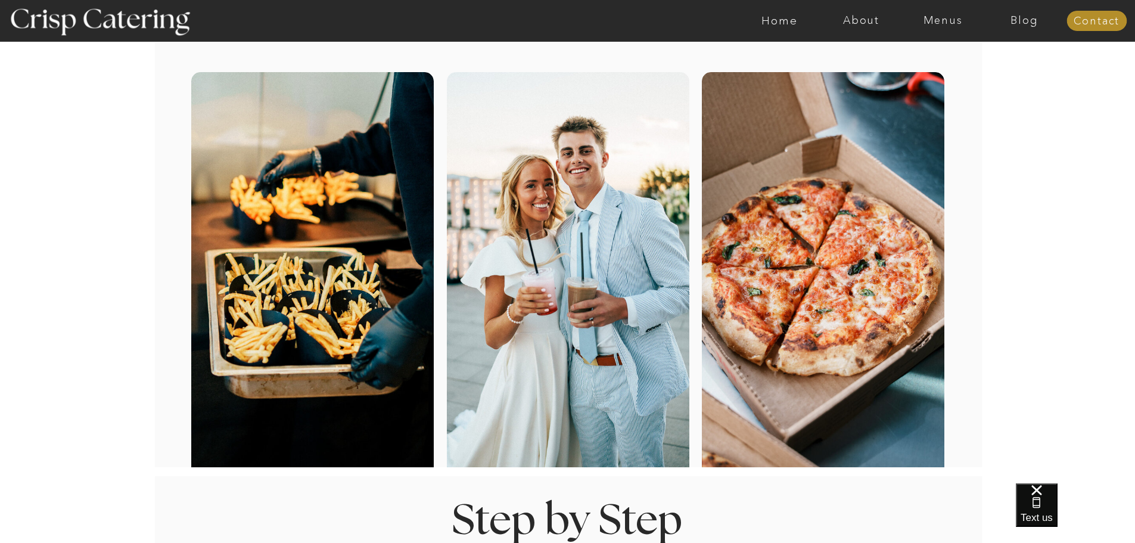
scroll to position [0, 0]
